Goal: Communication & Community: Participate in discussion

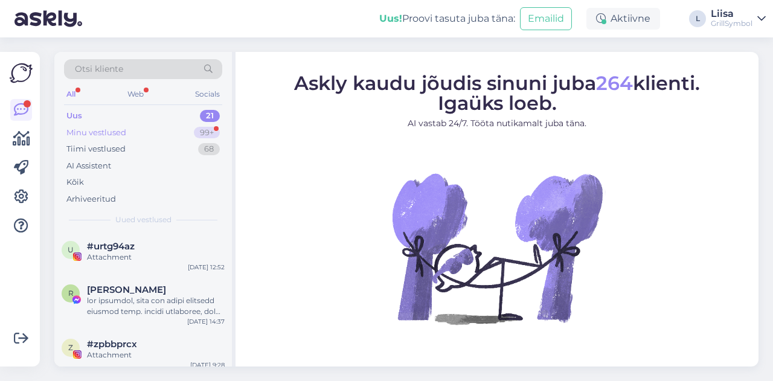
click at [117, 134] on div "Minu vestlused" at bounding box center [96, 133] width 60 height 12
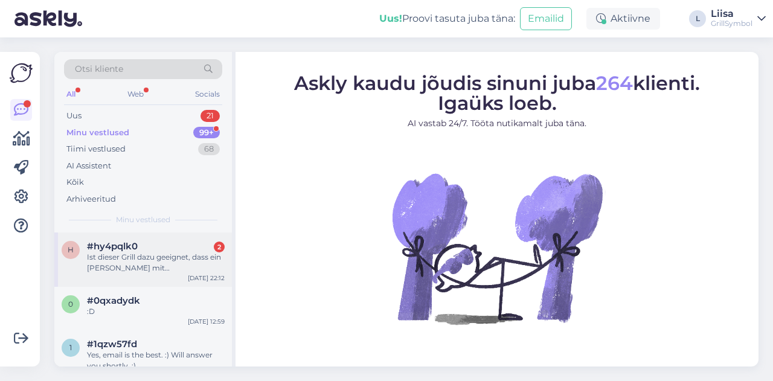
click at [137, 249] on span "#hy4pqlk0" at bounding box center [112, 246] width 51 height 11
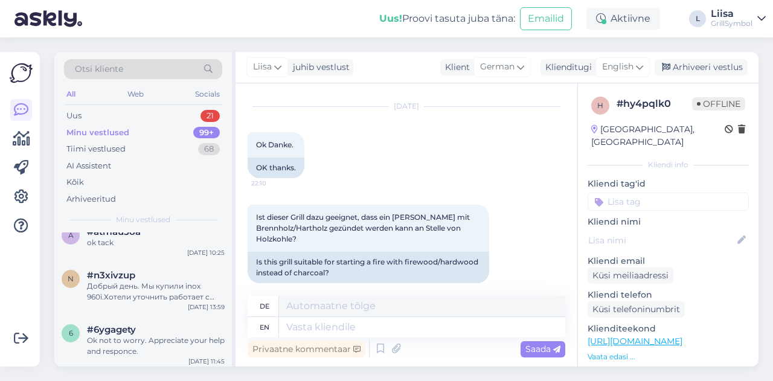
scroll to position [423, 0]
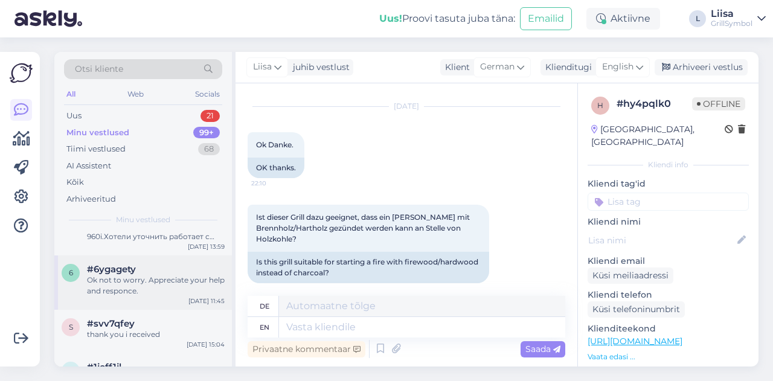
click at [134, 271] on span "#6ygagety" at bounding box center [111, 269] width 49 height 11
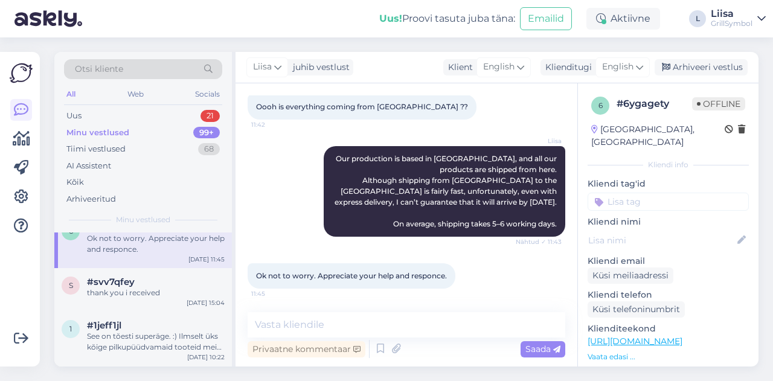
scroll to position [483, 0]
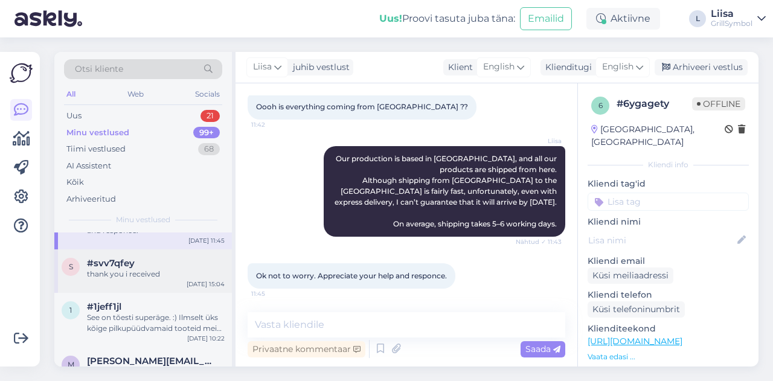
click at [129, 272] on div "thank you i received" at bounding box center [156, 274] width 138 height 11
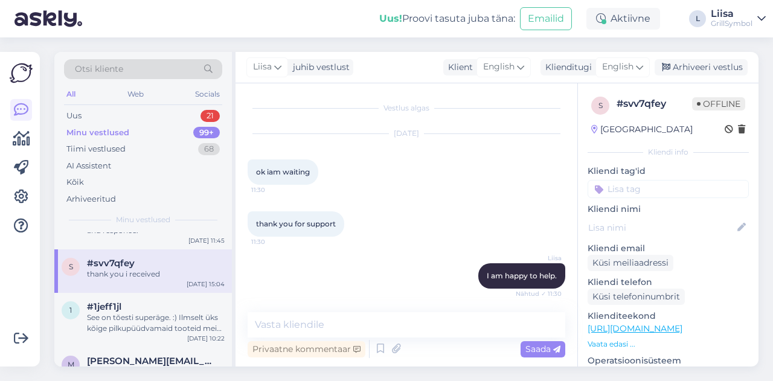
scroll to position [5550, 0]
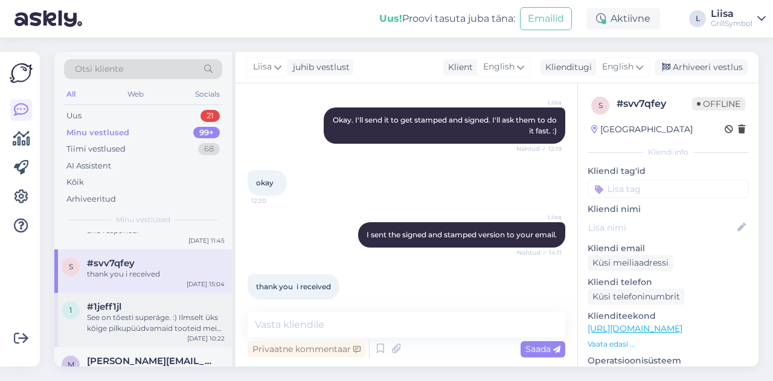
click at [132, 318] on div "See on tõesti superäge. :) Ilmselt üks kõige pilkupüüdvamaid tooteid meie valik…" at bounding box center [156, 323] width 138 height 22
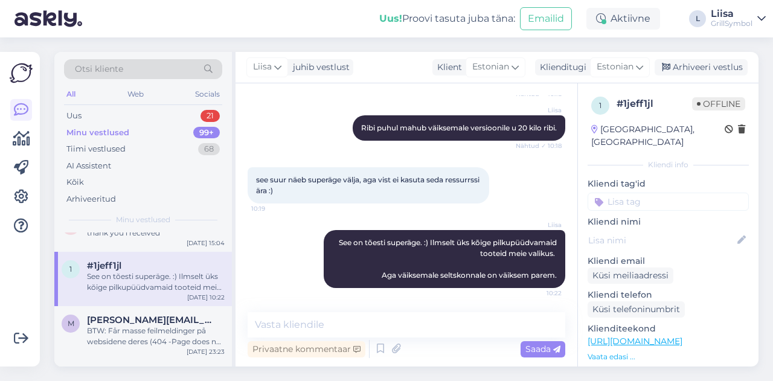
scroll to position [544, 0]
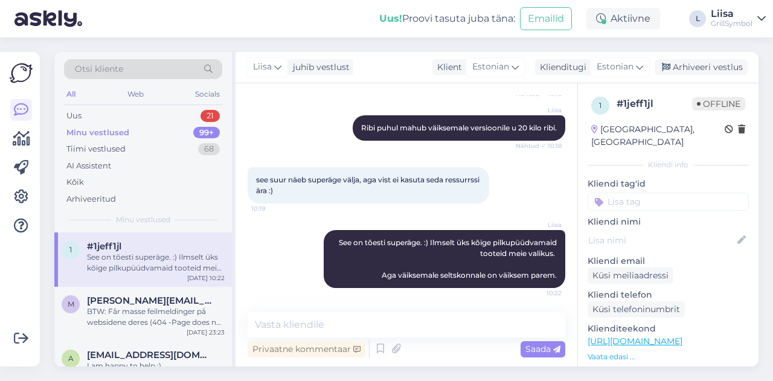
click at [132, 311] on div "BTW: Får masse feilmeldinger på websidene deres (404 -Page does not exist)" at bounding box center [156, 317] width 138 height 22
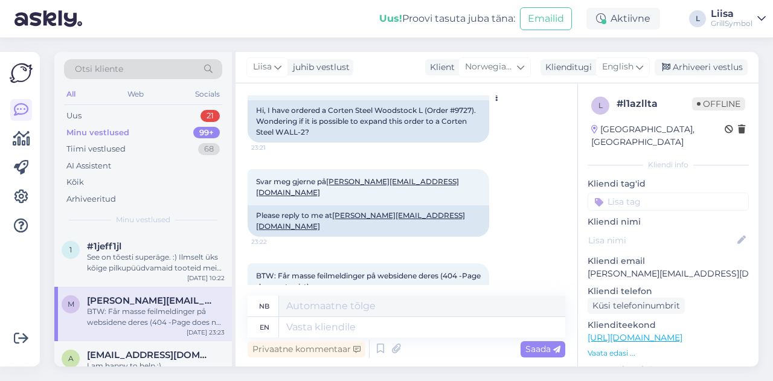
scroll to position [433, 0]
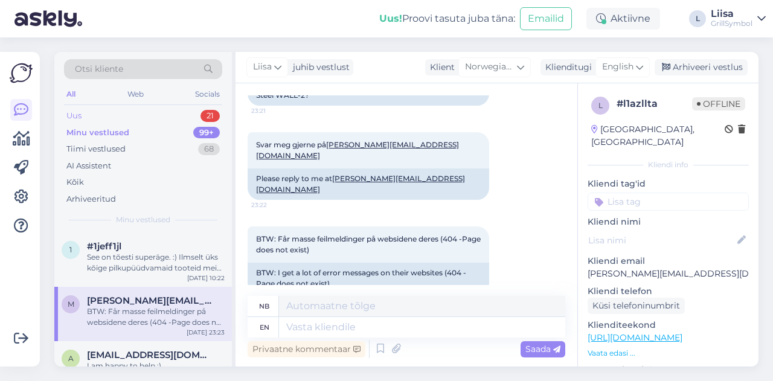
click at [86, 112] on div "Uus 21" at bounding box center [143, 116] width 158 height 17
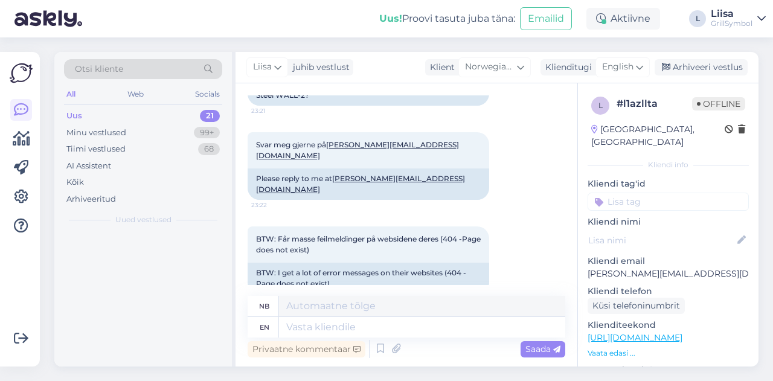
scroll to position [0, 0]
